Goal: Complete application form

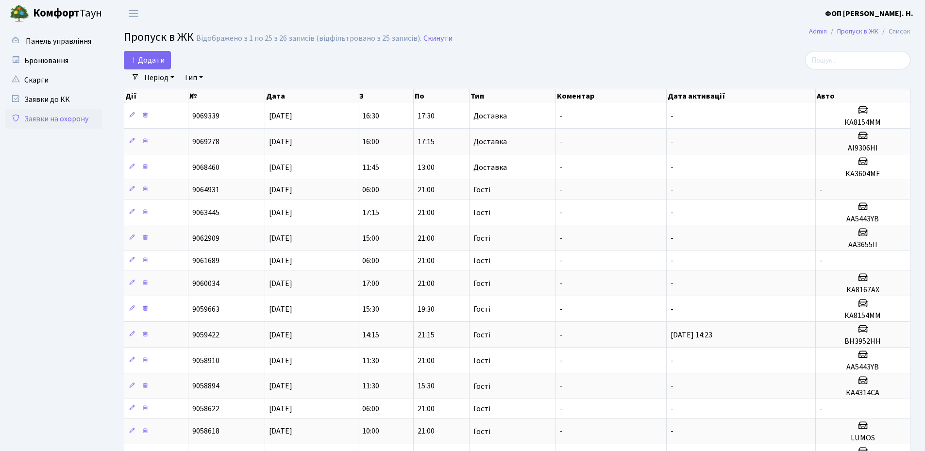
select select "25"
click at [146, 65] on span "Додати" at bounding box center [147, 60] width 34 height 11
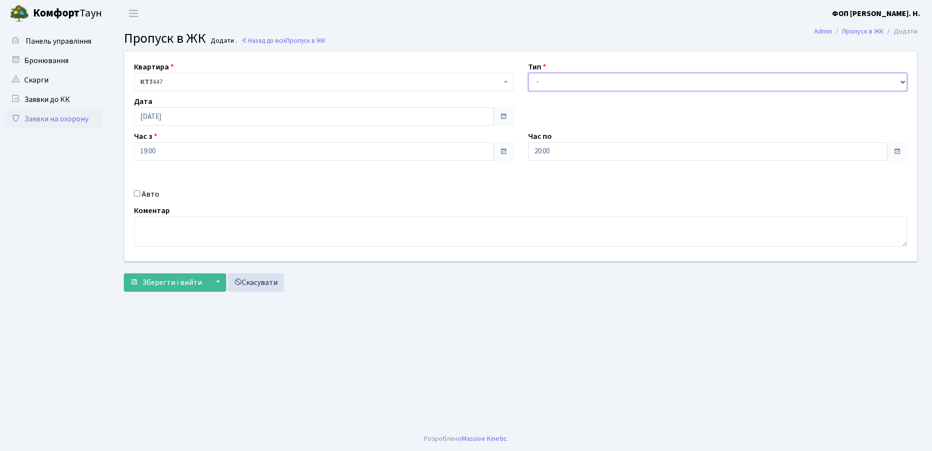
click at [555, 82] on select "- Доставка Таксі Гості Сервіс" at bounding box center [718, 82] width 380 height 18
select select "1"
click at [528, 73] on select "- Доставка Таксі Гості Сервіс" at bounding box center [718, 82] width 380 height 18
click at [135, 193] on input "Авто" at bounding box center [137, 193] width 6 height 6
checkbox input "true"
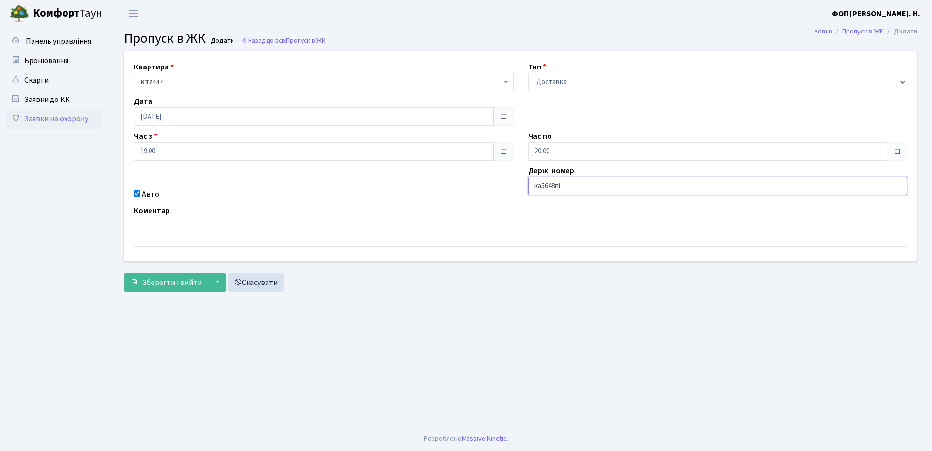
type input "ка5648пі"
click at [596, 84] on select "- Доставка Таксі Гості Сервіс" at bounding box center [718, 82] width 380 height 18
select select "3"
click at [528, 73] on select "- Доставка Таксі Гості Сервіс" at bounding box center [718, 82] width 380 height 18
click at [562, 152] on input "20:00" at bounding box center [708, 151] width 360 height 18
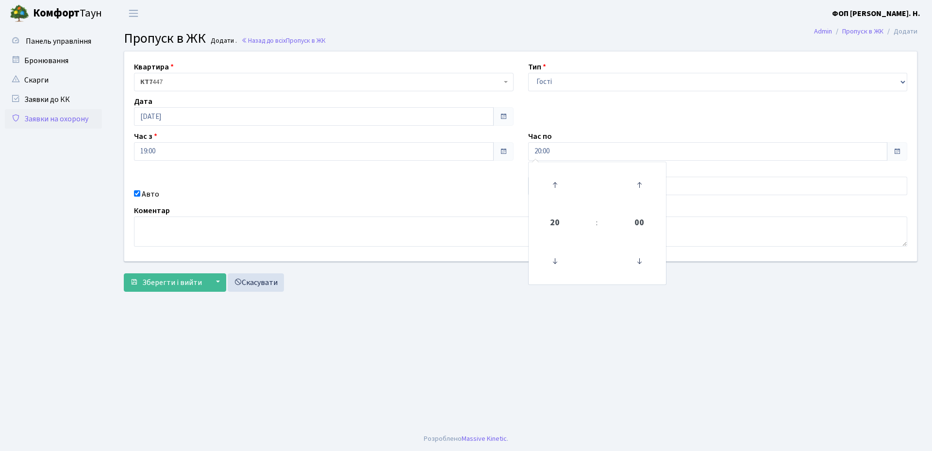
click at [483, 193] on div "Авто" at bounding box center [324, 194] width 394 height 12
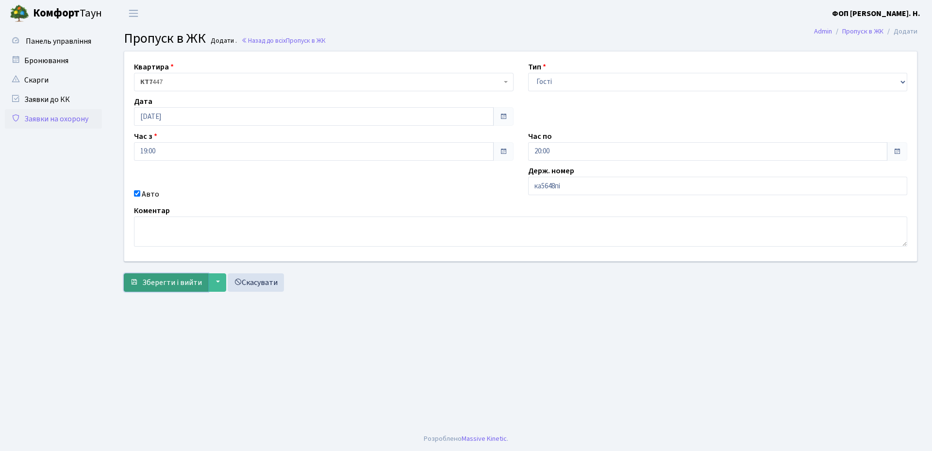
click at [163, 285] on span "Зберегти і вийти" at bounding box center [172, 282] width 60 height 11
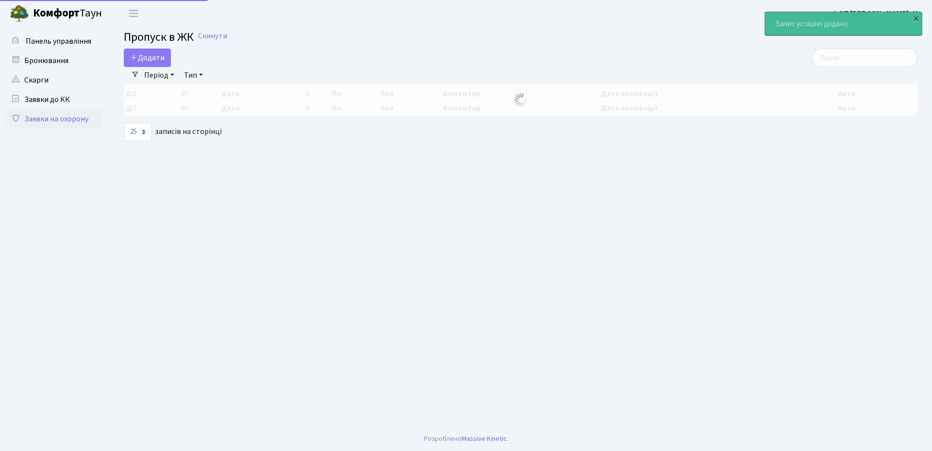
select select "25"
